Goal: Task Accomplishment & Management: Use online tool/utility

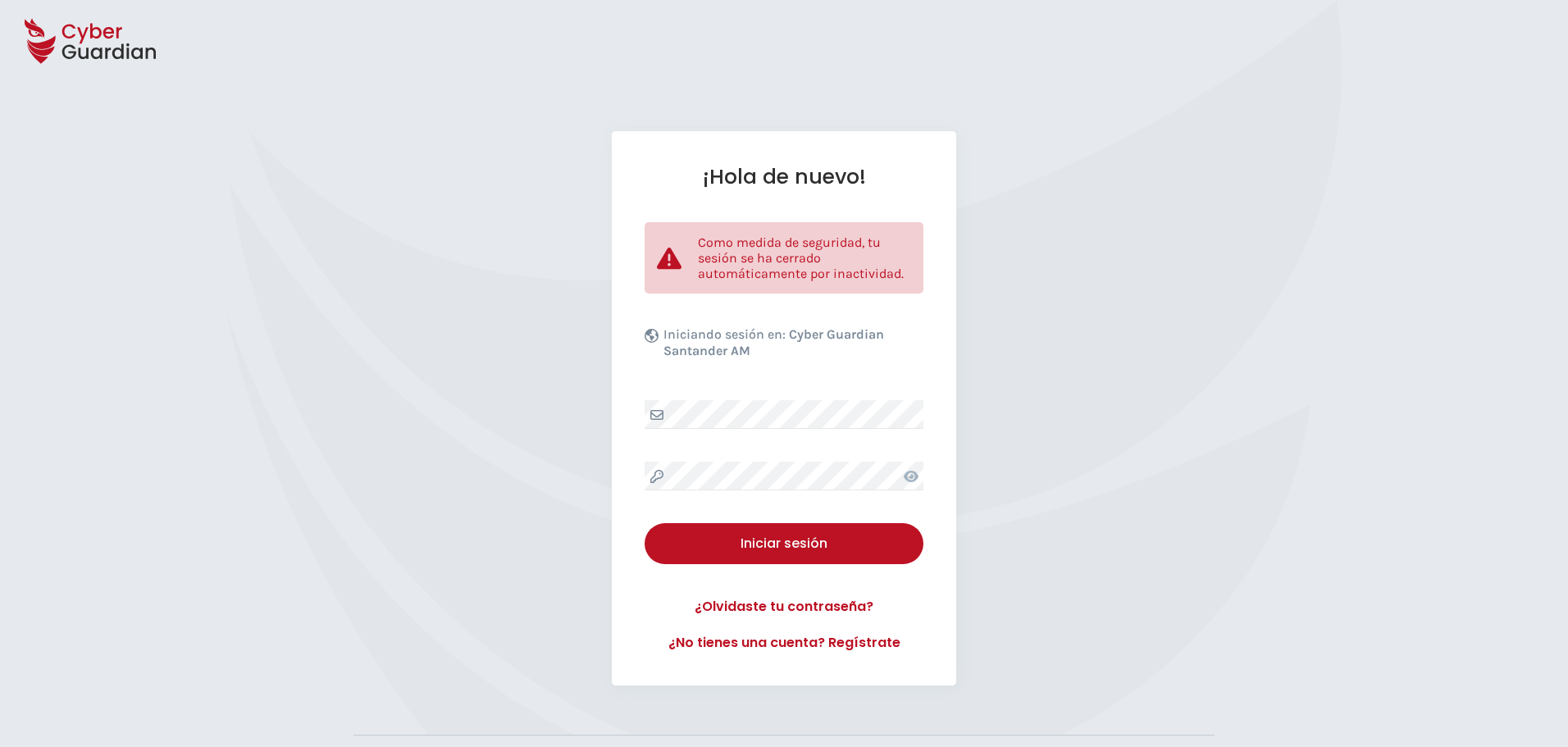
click at [477, 290] on div "¡Hola de nuevo! Como medida de seguridad, tu sesión se ha cerrado automáticamen…" at bounding box center [784, 407] width 1568 height 554
click at [496, 269] on div "¡Hola de nuevo! Como medida de seguridad, tu sesión se ha cerrado automáticamen…" at bounding box center [784, 407] width 1568 height 554
click at [451, 333] on div "¡Hola de nuevo! Como medida de seguridad, tu sesión se ha cerrado automáticamen…" at bounding box center [784, 407] width 1568 height 554
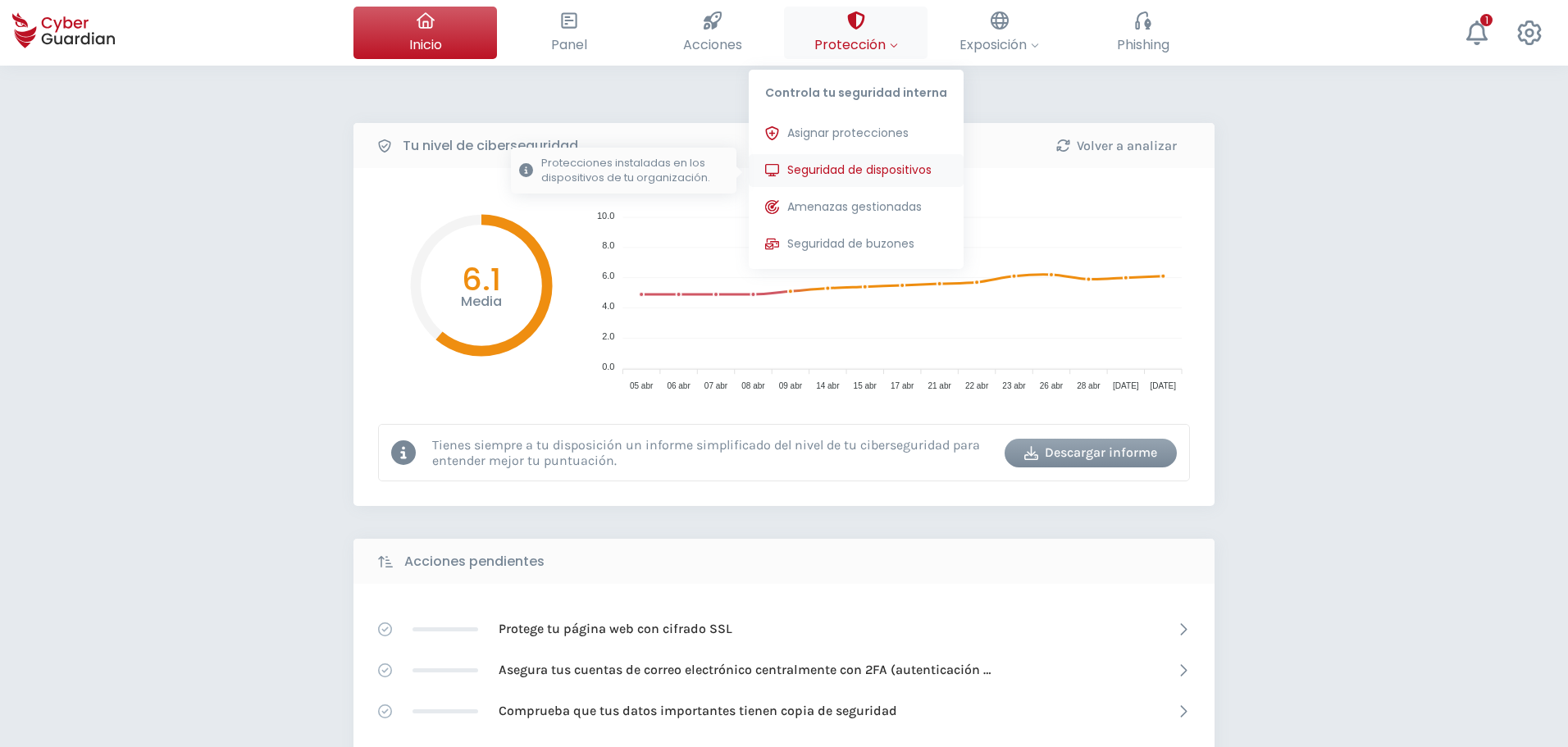
click at [868, 168] on span "Seguridad de dispositivos" at bounding box center [859, 170] width 145 height 17
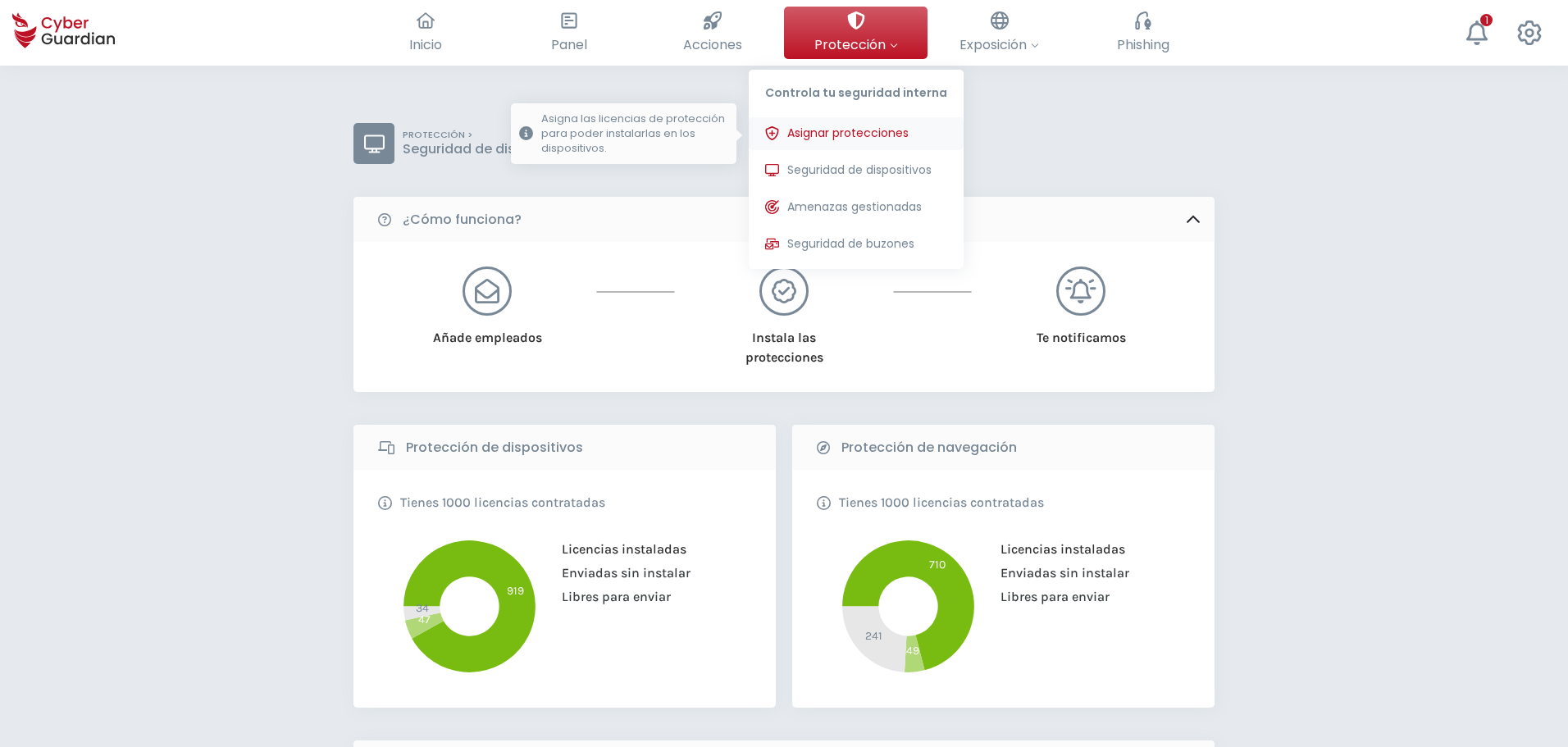
click at [866, 135] on span "Asignar protecciones" at bounding box center [848, 133] width 122 height 17
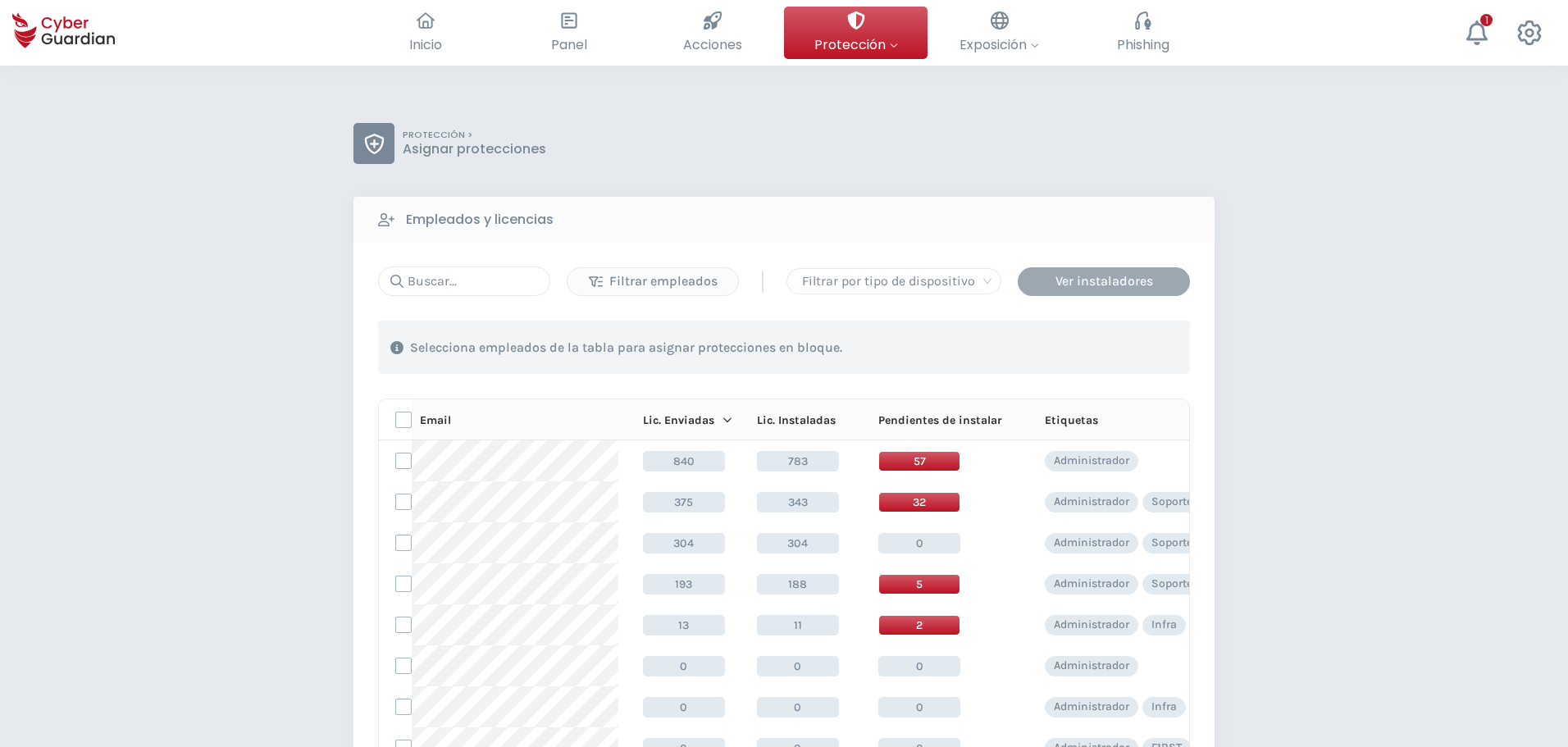
click at [1154, 279] on div "Ver instaladores" at bounding box center [1104, 282] width 148 height 20
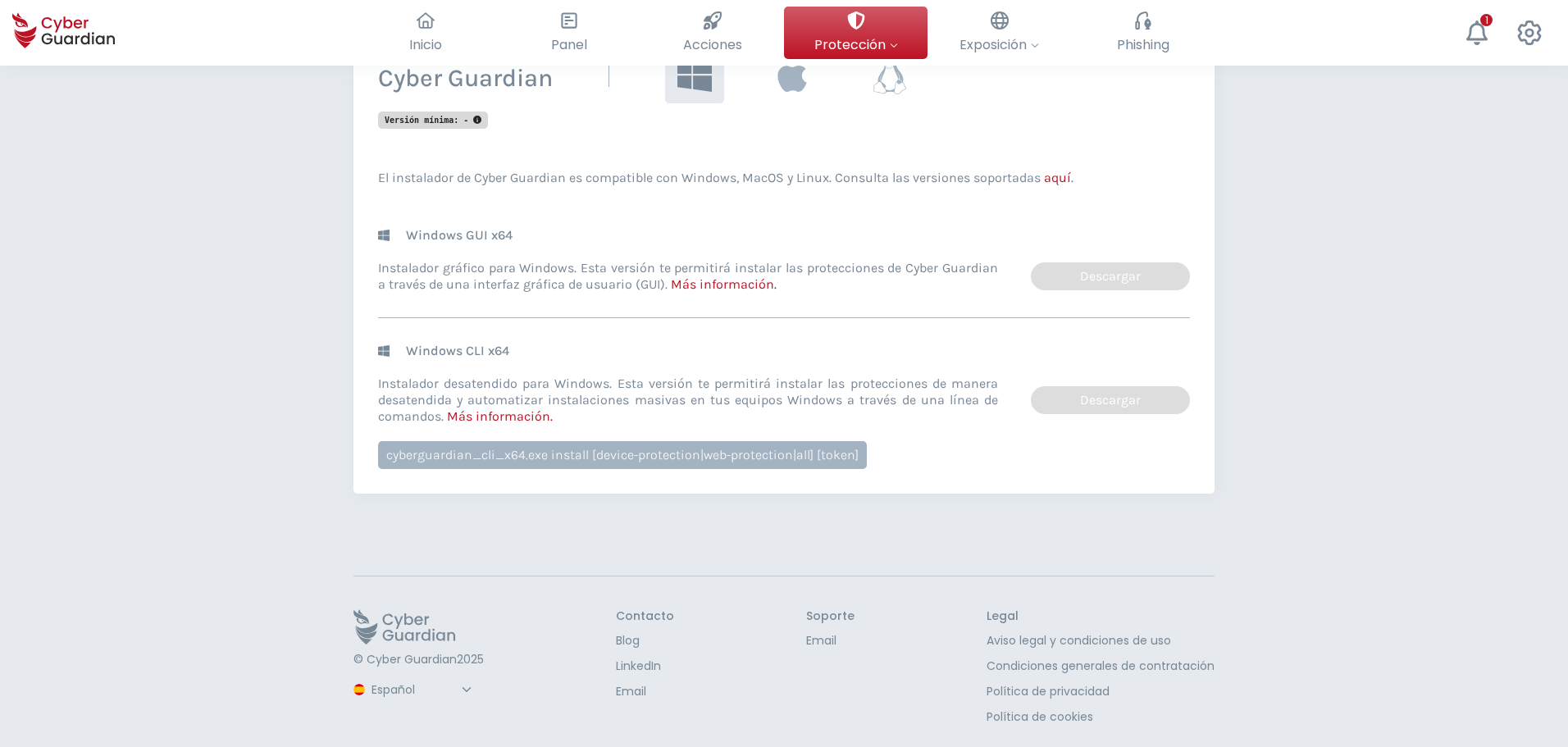
scroll to position [264, 0]
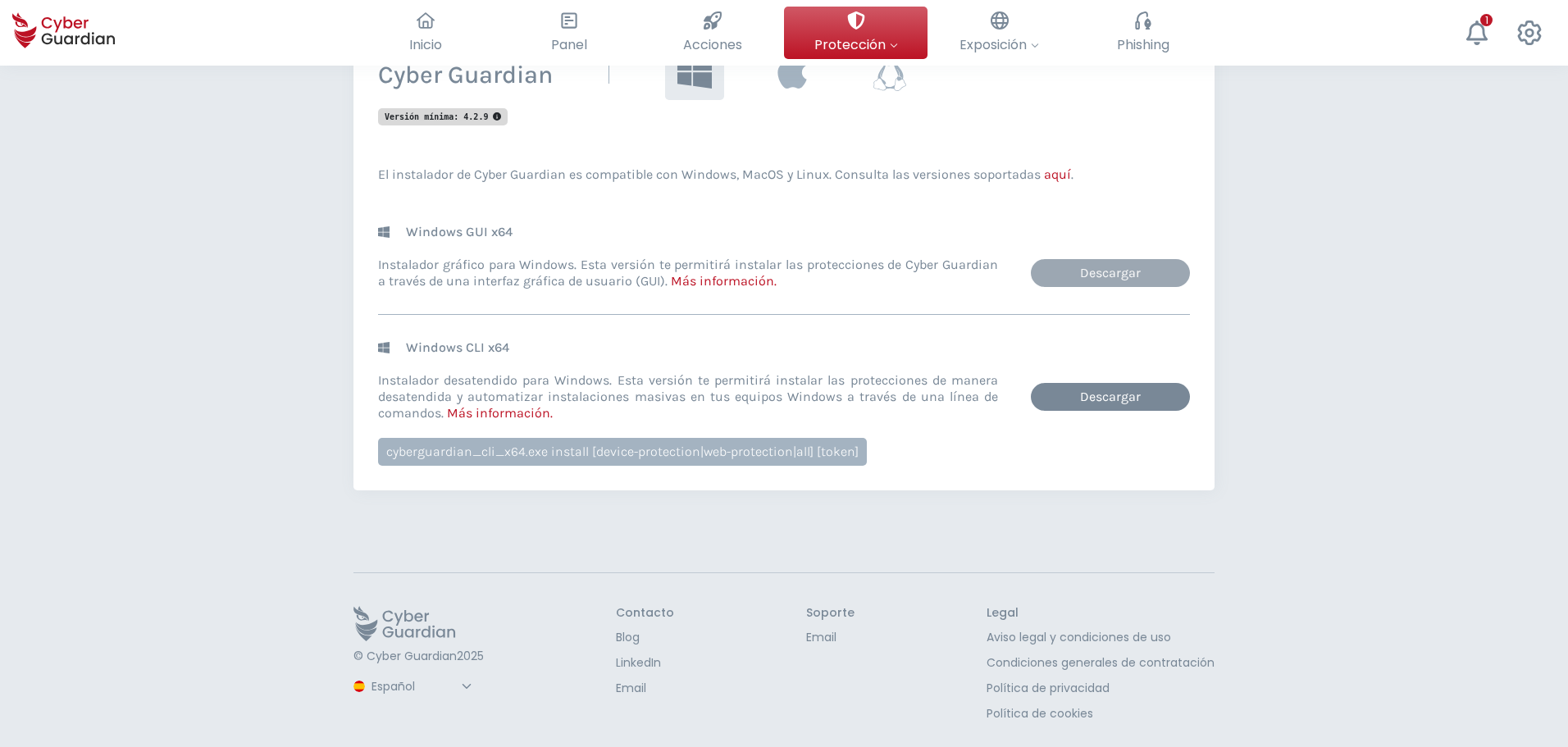
click at [1111, 275] on link "Descargar" at bounding box center [1110, 273] width 159 height 28
click at [191, 334] on div "Volver PROTECCIÓN > Instaladores Instaladores Cyber Guardian Selecciona el sist…" at bounding box center [784, 274] width 1568 height 946
click at [1331, 324] on div "Volver PROTECCIÓN > Instaladores Instaladores Cyber Guardian Selecciona el sist…" at bounding box center [784, 274] width 1568 height 946
